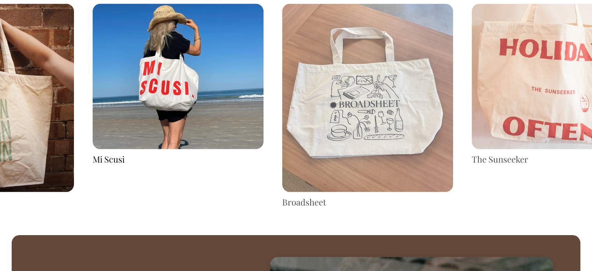
scroll to position [1363, 0]
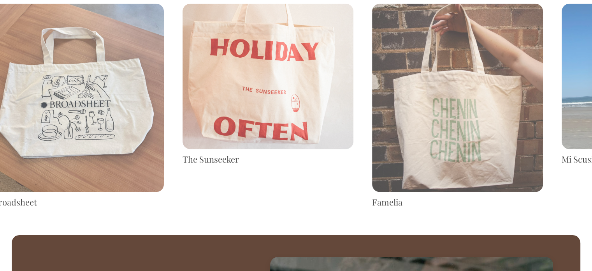
drag, startPoint x: 528, startPoint y: 137, endPoint x: 38, endPoint y: 162, distance: 491.2
click at [38, 162] on img at bounding box center [78, 98] width 171 height 188
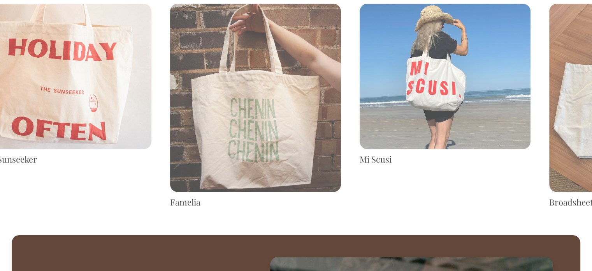
drag, startPoint x: 545, startPoint y: 112, endPoint x: 35, endPoint y: 111, distance: 509.7
click at [36, 112] on img at bounding box center [66, 76] width 171 height 145
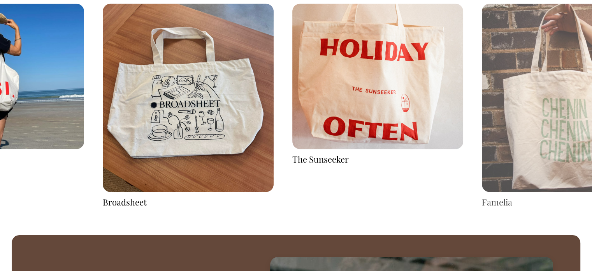
drag, startPoint x: 461, startPoint y: 121, endPoint x: 163, endPoint y: 120, distance: 298.3
click at [163, 120] on div "Mi Scusi Broadsheet The Sunseeker" at bounding box center [188, 106] width 2086 height 204
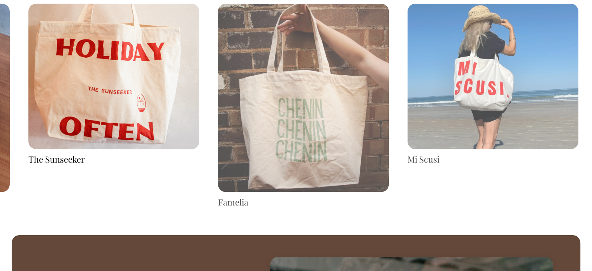
drag, startPoint x: 116, startPoint y: 123, endPoint x: 25, endPoint y: 124, distance: 91.1
click at [28, 123] on img at bounding box center [113, 76] width 171 height 145
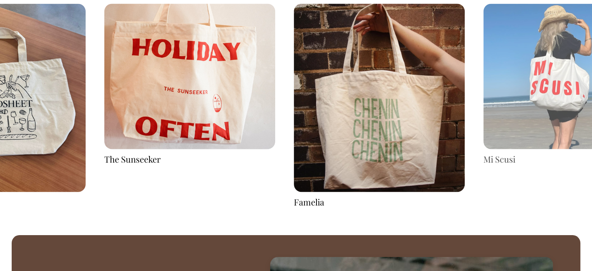
drag, startPoint x: 385, startPoint y: 88, endPoint x: 0, endPoint y: 84, distance: 384.7
click at [294, 84] on img at bounding box center [379, 98] width 171 height 188
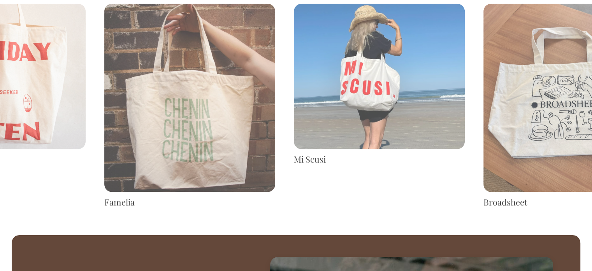
drag, startPoint x: 174, startPoint y: 98, endPoint x: 40, endPoint y: 102, distance: 134.0
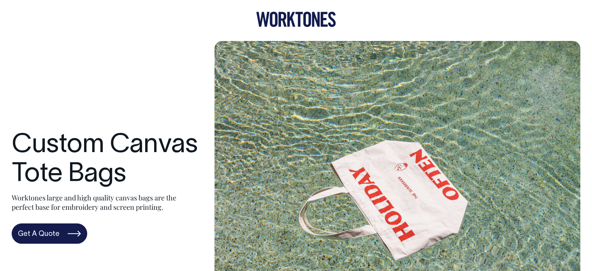
scroll to position [0, 0]
click at [290, 15] on icon at bounding box center [291, 19] width 8 height 15
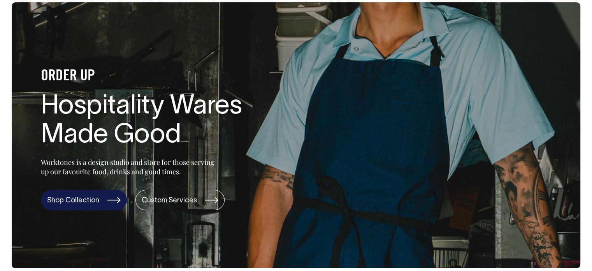
scroll to position [39, 0]
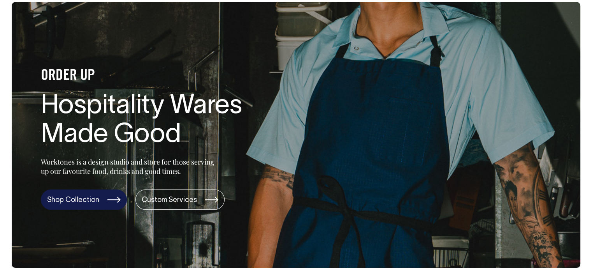
click at [101, 205] on link "Shop Collection" at bounding box center [84, 199] width 86 height 20
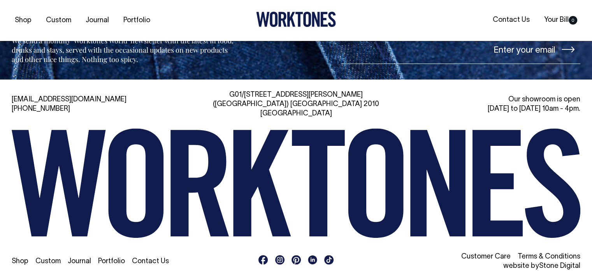
scroll to position [1749, 0]
